Goal: Task Accomplishment & Management: Use online tool/utility

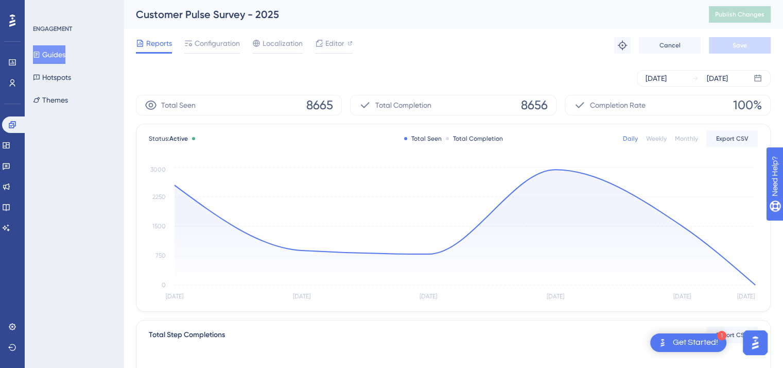
click at [62, 54] on button "Guides" at bounding box center [49, 54] width 32 height 19
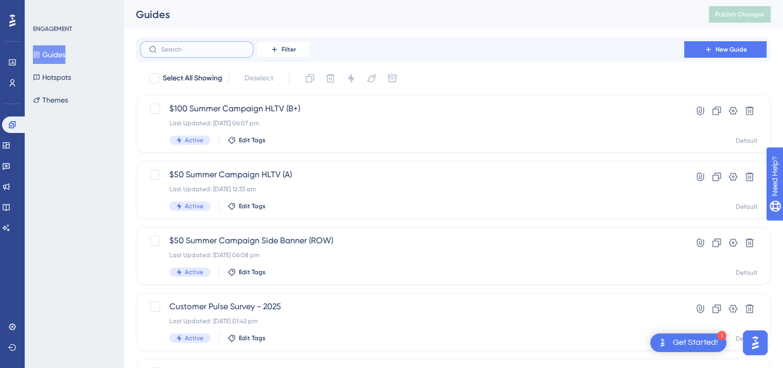
click at [180, 46] on input "text" at bounding box center [202, 49] width 83 height 7
click at [178, 53] on input "mp" at bounding box center [202, 49] width 83 height 7
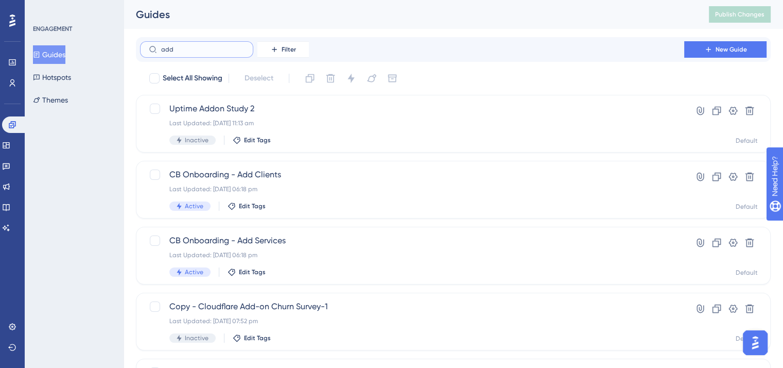
click at [176, 53] on input "add" at bounding box center [202, 49] width 83 height 7
type input "clouf"
checkbox input "true"
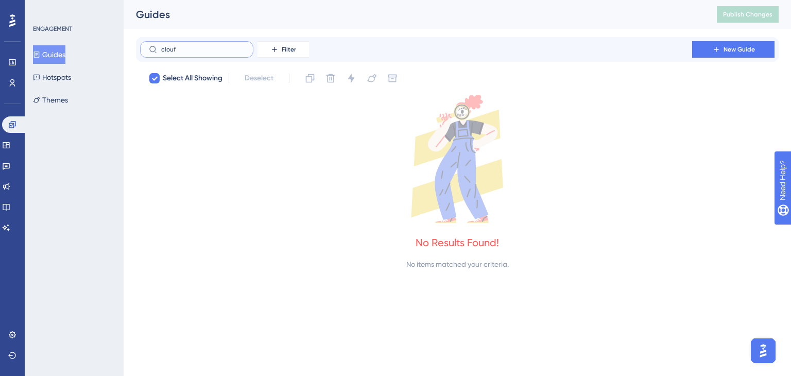
type input "clou"
checkbox input "false"
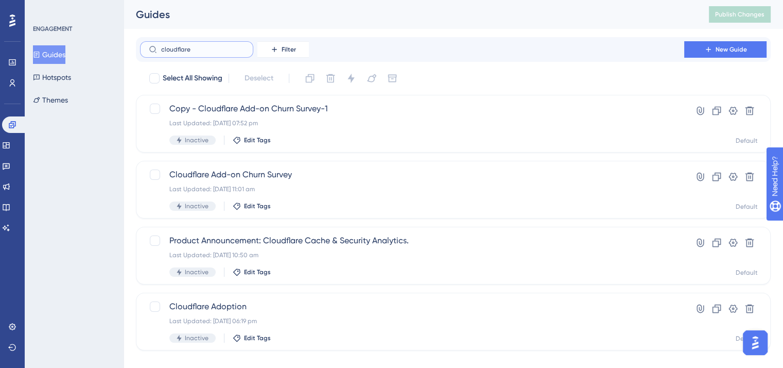
click at [205, 48] on input "cloudflare" at bounding box center [202, 49] width 83 height 7
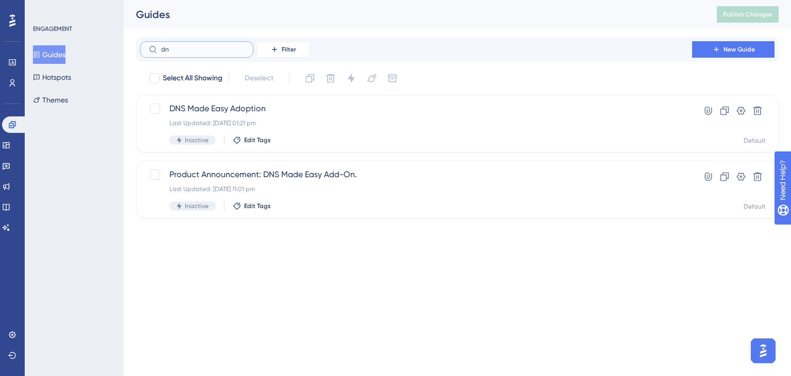
type input "d"
